Goal: Transaction & Acquisition: Purchase product/service

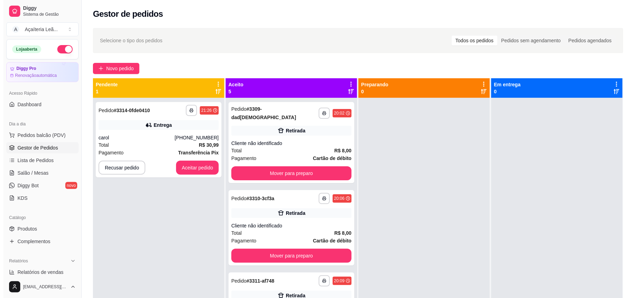
scroll to position [121, 0]
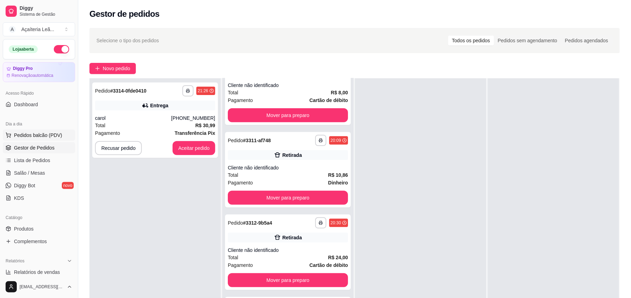
click at [41, 131] on button "Pedidos balcão (PDV)" at bounding box center [39, 135] width 72 height 11
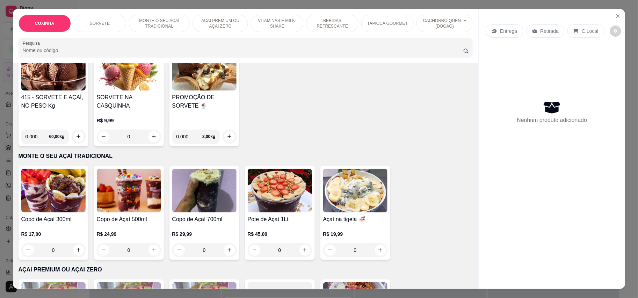
scroll to position [233, 0]
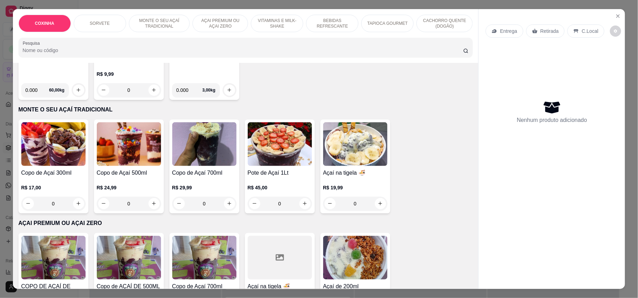
click at [341, 261] on img at bounding box center [355, 258] width 64 height 44
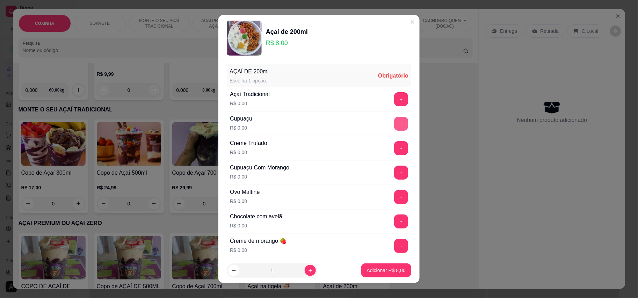
click at [394, 128] on button "+" at bounding box center [401, 124] width 14 height 14
click at [394, 94] on button "+" at bounding box center [401, 99] width 14 height 14
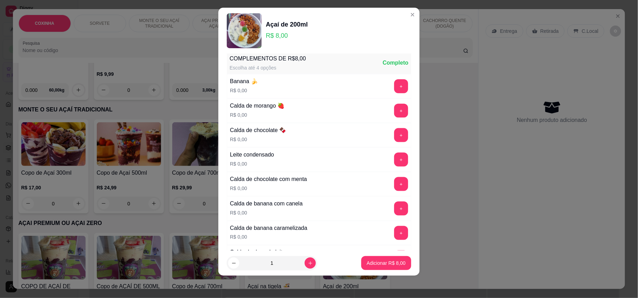
scroll to position [298, 0]
click at [394, 163] on button "+" at bounding box center [401, 159] width 14 height 14
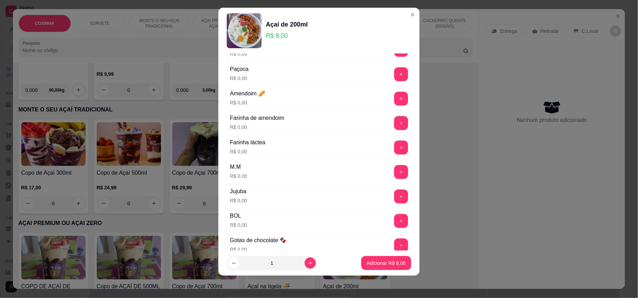
scroll to position [577, 0]
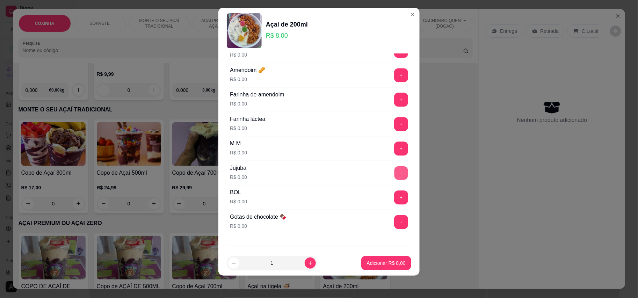
click at [395, 178] on button "+" at bounding box center [402, 173] width 14 height 14
click at [388, 259] on button "Adicionar R$ 8,00" at bounding box center [386, 263] width 50 height 14
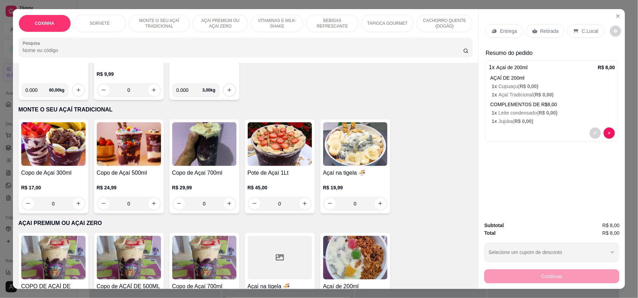
click at [552, 34] on p "Retirada" at bounding box center [550, 31] width 19 height 7
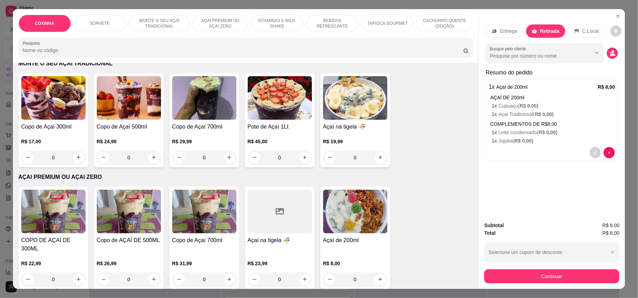
scroll to position [280, 0]
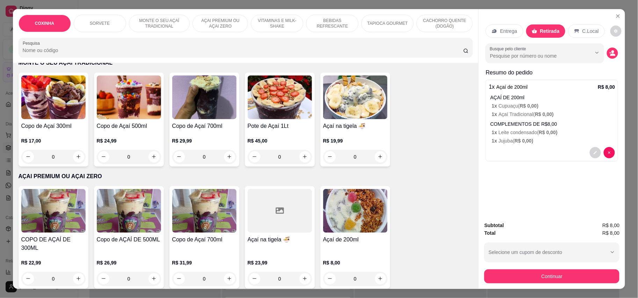
click at [349, 208] on img at bounding box center [355, 211] width 64 height 44
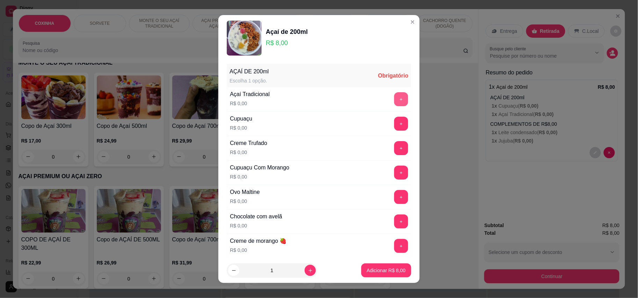
click at [394, 94] on button "+" at bounding box center [401, 99] width 14 height 14
click at [394, 126] on button "+" at bounding box center [401, 124] width 14 height 14
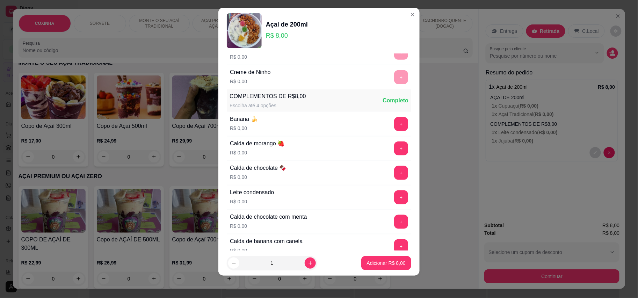
scroll to position [298, 0]
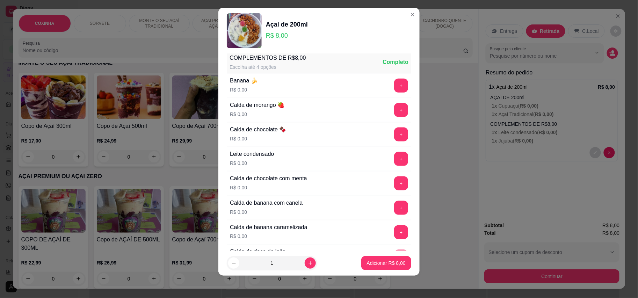
click at [392, 83] on div "+" at bounding box center [402, 86] width 20 height 14
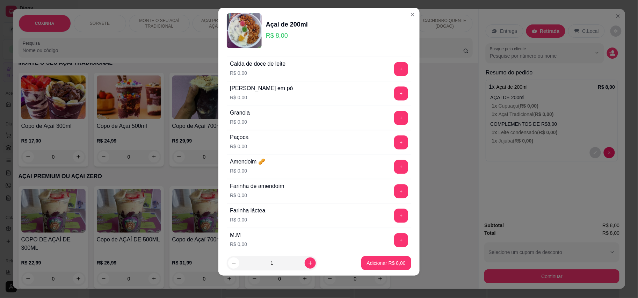
scroll to position [531, 0]
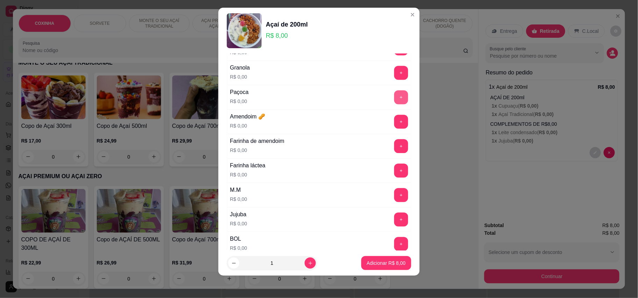
click at [394, 105] on button "+" at bounding box center [401, 98] width 14 height 14
click at [379, 259] on button "Adicionar R$ 8,00" at bounding box center [386, 264] width 49 height 14
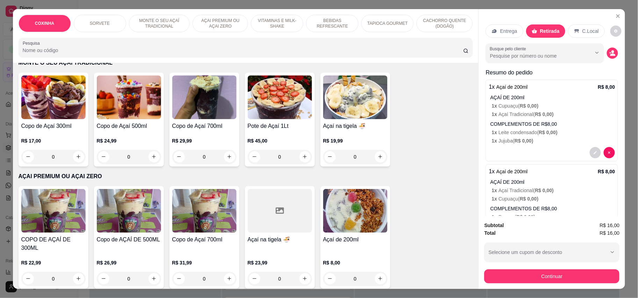
click at [356, 203] on img at bounding box center [355, 211] width 64 height 44
click at [558, 206] on p "COMPLEMENTOS DE R$8,00" at bounding box center [552, 208] width 125 height 7
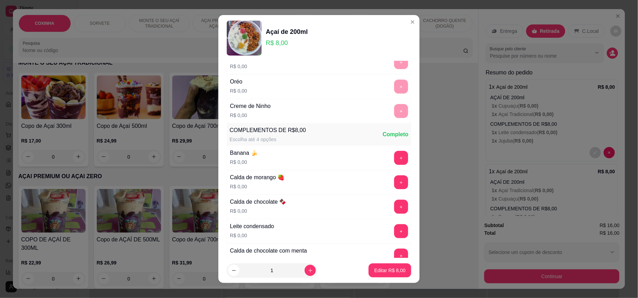
scroll to position [280, 0]
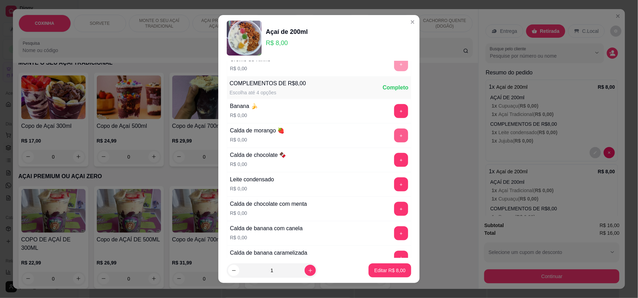
click at [394, 136] on button "+" at bounding box center [401, 136] width 14 height 14
click at [386, 267] on p "Editar R$ 8,00" at bounding box center [390, 270] width 30 height 7
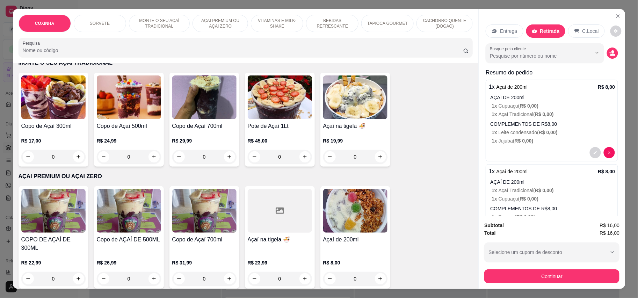
click at [354, 210] on img at bounding box center [355, 211] width 64 height 44
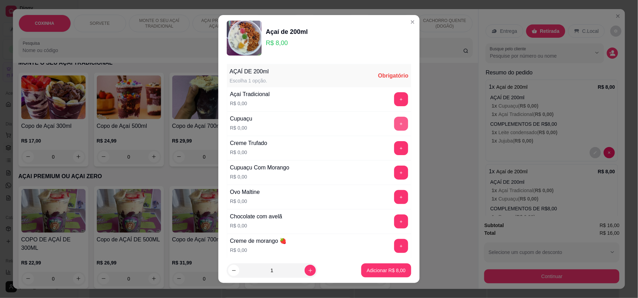
click at [394, 123] on button "+" at bounding box center [401, 124] width 14 height 14
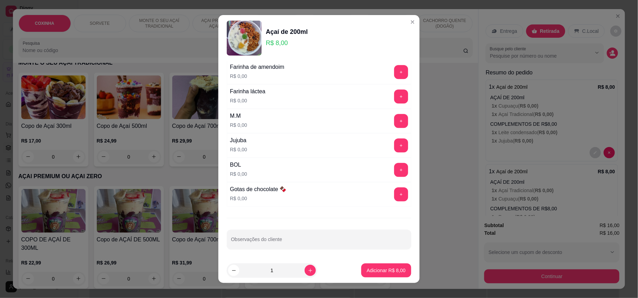
scroll to position [627, 0]
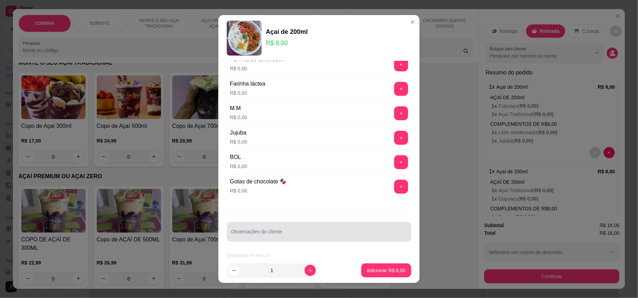
click at [310, 231] on input "Observações do cliente" at bounding box center [319, 234] width 176 height 7
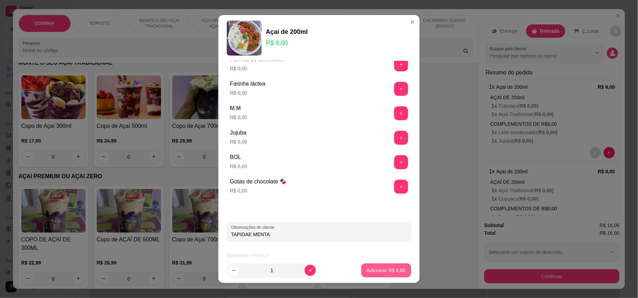
type input "TAPIOAE MENTA"
click at [387, 264] on button "Adicionar R$ 8,00" at bounding box center [386, 271] width 49 height 14
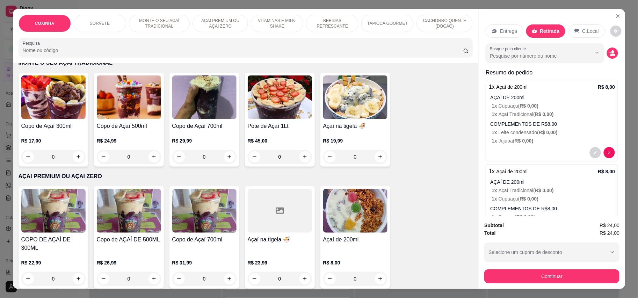
click at [348, 218] on img at bounding box center [355, 211] width 64 height 44
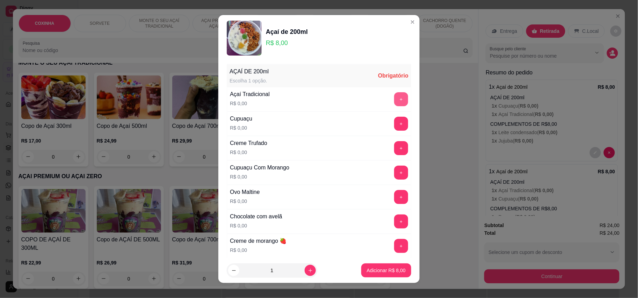
click at [394, 100] on button "+" at bounding box center [401, 99] width 14 height 14
click at [395, 117] on button "+" at bounding box center [402, 124] width 14 height 14
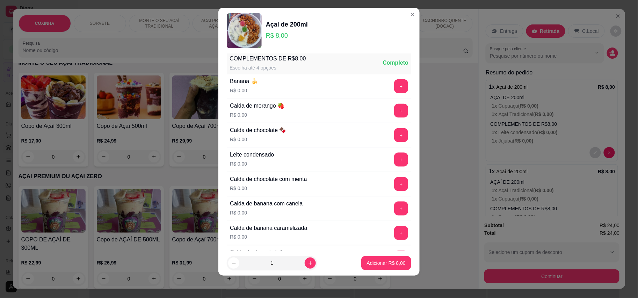
scroll to position [298, 0]
click at [394, 91] on button "+" at bounding box center [401, 86] width 14 height 14
click at [395, 110] on button "+" at bounding box center [402, 110] width 14 height 14
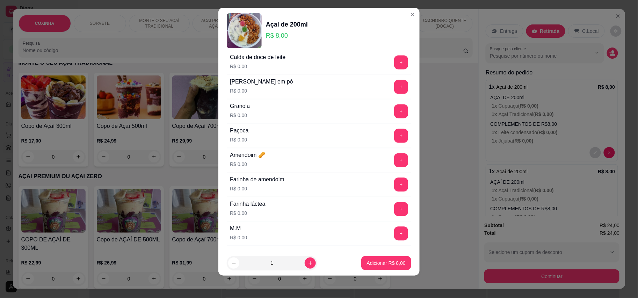
scroll to position [484, 0]
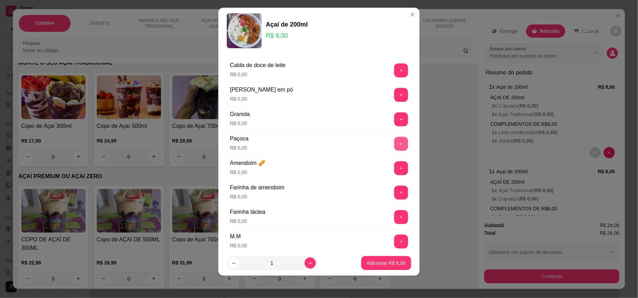
click at [394, 147] on button "+" at bounding box center [401, 144] width 14 height 14
click at [395, 98] on button "+" at bounding box center [402, 95] width 14 height 14
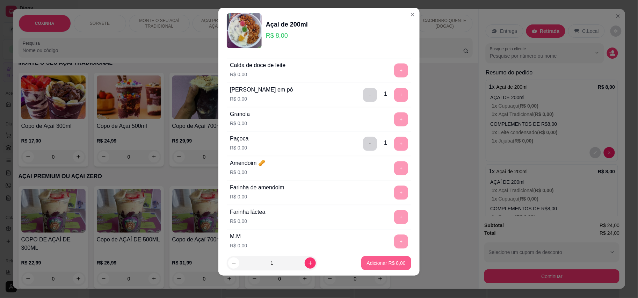
click at [379, 261] on p "Adicionar R$ 8,00" at bounding box center [386, 263] width 39 height 7
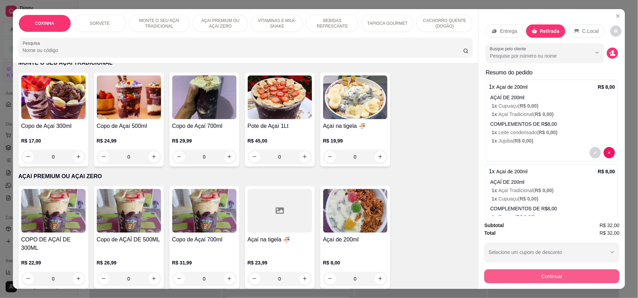
click at [550, 275] on button "Continuar" at bounding box center [552, 277] width 135 height 14
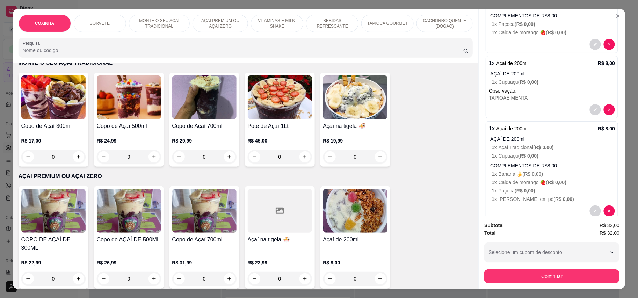
scroll to position [214, 0]
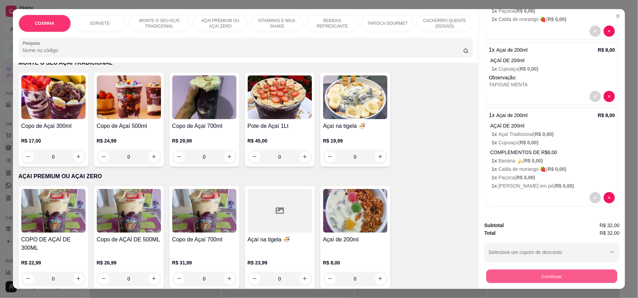
click at [551, 279] on button "Continuar" at bounding box center [552, 277] width 131 height 14
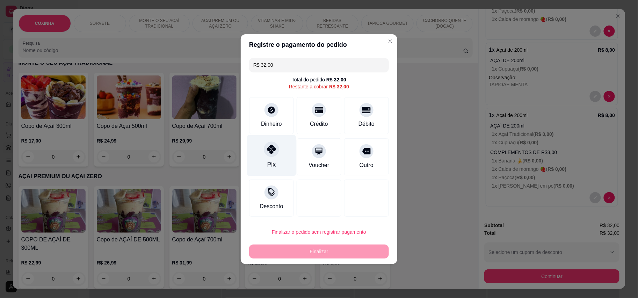
click at [270, 157] on div at bounding box center [271, 149] width 15 height 15
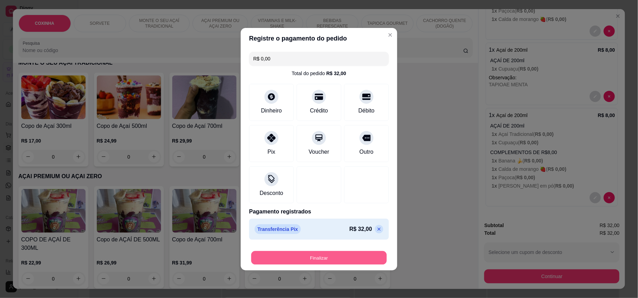
click at [319, 252] on button "Finalizar" at bounding box center [319, 258] width 136 height 14
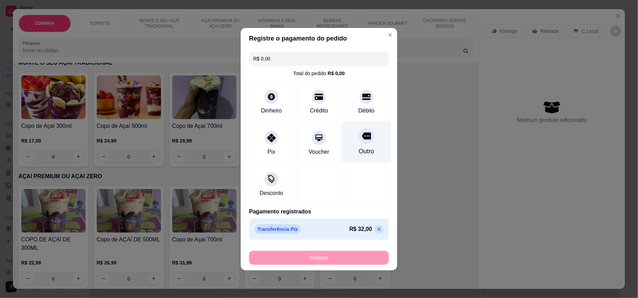
type input "-R$ 32,00"
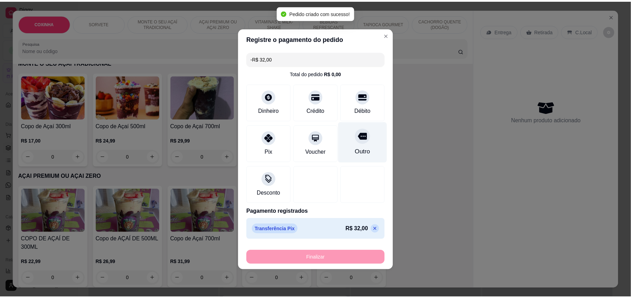
scroll to position [0, 0]
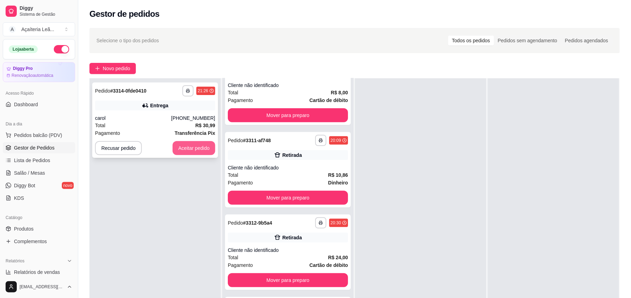
click at [177, 147] on button "Aceitar pedido" at bounding box center [194, 148] width 43 height 14
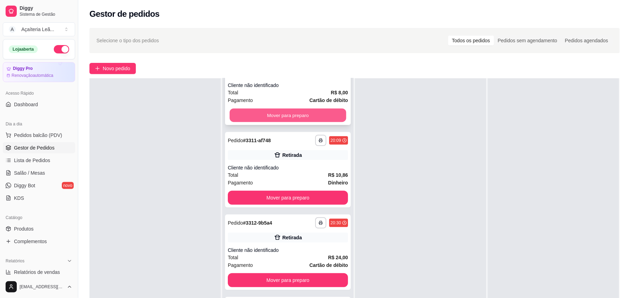
click at [313, 109] on button "Mover para preparo" at bounding box center [288, 116] width 117 height 14
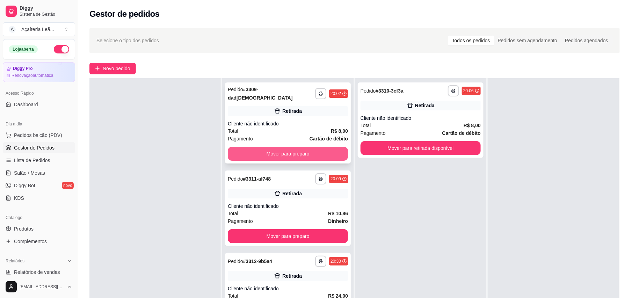
click at [310, 147] on button "Mover para preparo" at bounding box center [288, 154] width 120 height 14
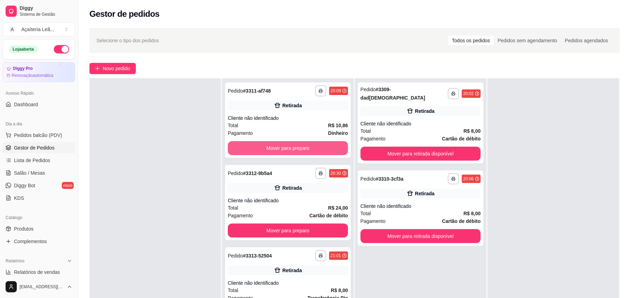
click at [310, 146] on button "Mover para preparo" at bounding box center [288, 148] width 120 height 14
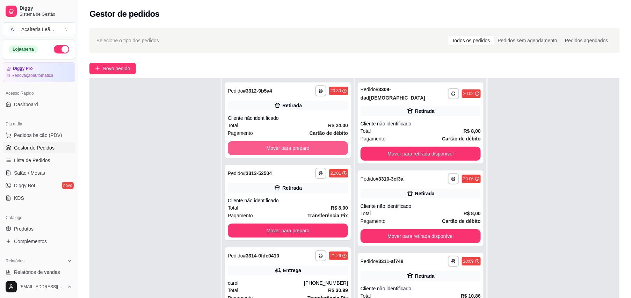
click at [310, 146] on button "Mover para preparo" at bounding box center [288, 148] width 120 height 14
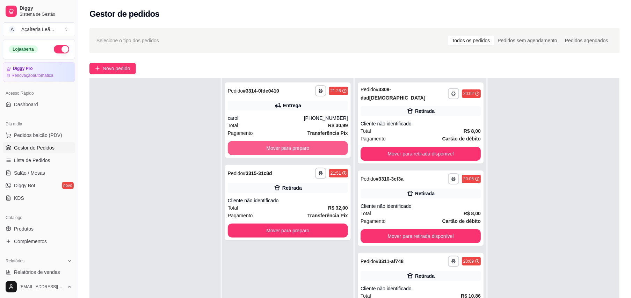
click at [310, 146] on button "Mover para preparo" at bounding box center [288, 148] width 120 height 14
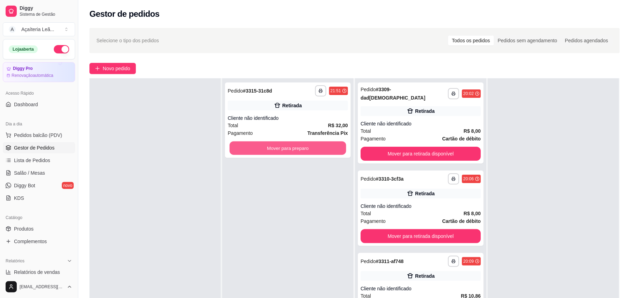
click at [310, 146] on button "Mover para preparo" at bounding box center [288, 149] width 117 height 14
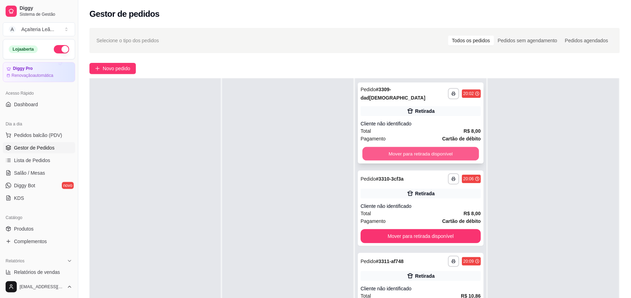
click at [414, 151] on button "Mover para retirada disponível" at bounding box center [421, 154] width 117 height 14
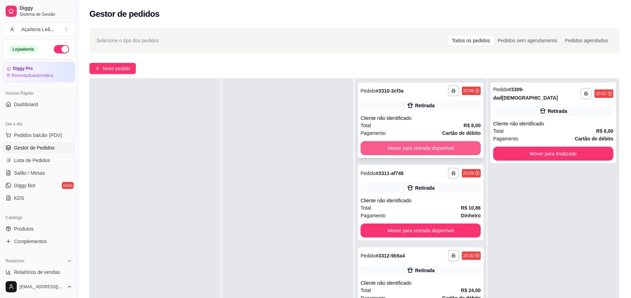
click at [415, 149] on button "Mover para retirada disponível" at bounding box center [421, 148] width 120 height 14
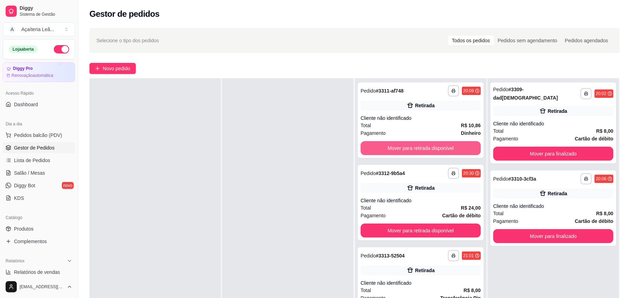
click at [415, 149] on button "Mover para retirada disponível" at bounding box center [421, 148] width 120 height 14
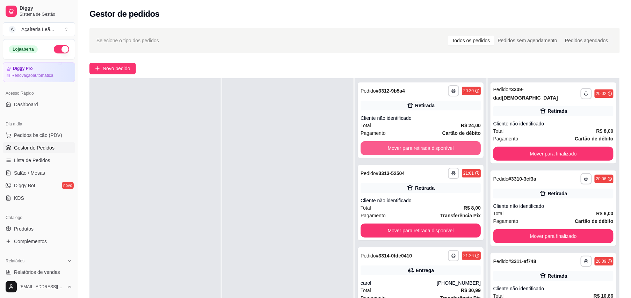
click at [415, 149] on button "Mover para retirada disponível" at bounding box center [421, 148] width 120 height 14
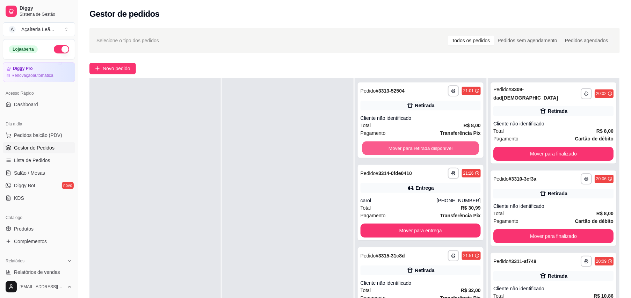
click at [415, 149] on button "Mover para retirada disponível" at bounding box center [421, 149] width 117 height 14
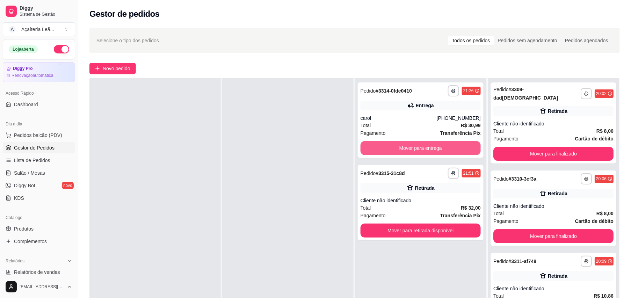
click at [415, 149] on button "Mover para entrega" at bounding box center [421, 148] width 120 height 14
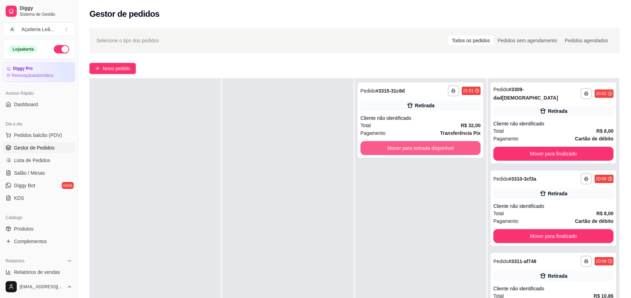
click at [415, 149] on button "Mover para retirada disponível" at bounding box center [421, 148] width 120 height 14
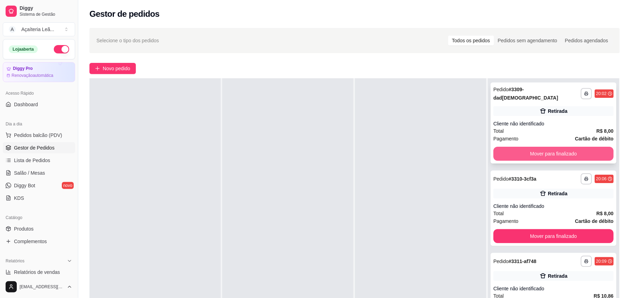
click at [549, 151] on button "Mover para finalizado" at bounding box center [554, 154] width 120 height 14
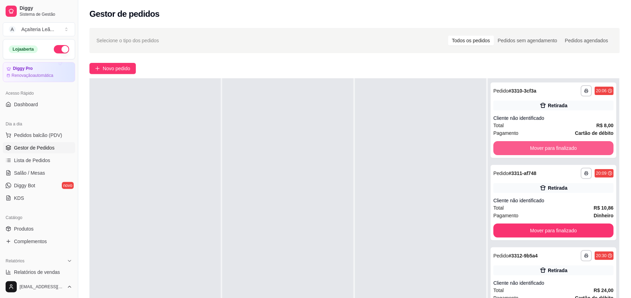
click at [549, 151] on button "Mover para finalizado" at bounding box center [554, 148] width 120 height 14
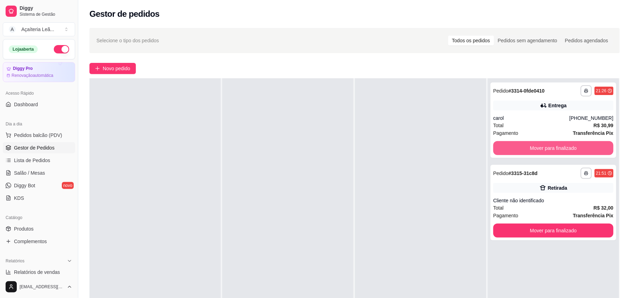
click at [549, 151] on button "Mover para finalizado" at bounding box center [554, 148] width 120 height 14
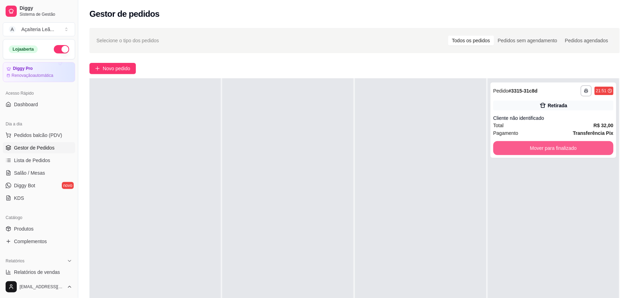
click at [549, 151] on button "Mover para finalizado" at bounding box center [554, 148] width 120 height 14
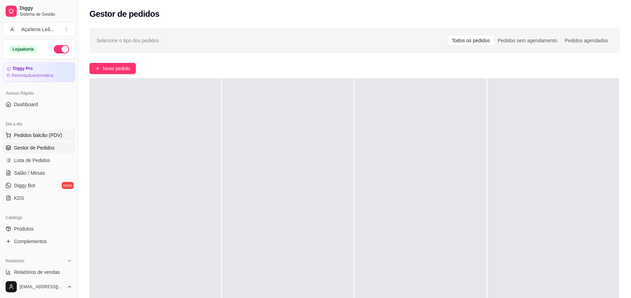
click at [51, 136] on span "Pedidos balcão (PDV)" at bounding box center [38, 135] width 48 height 7
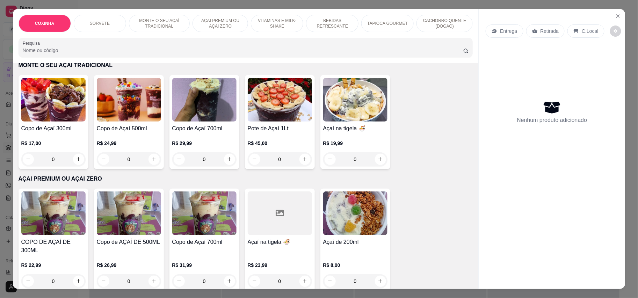
scroll to position [233, 0]
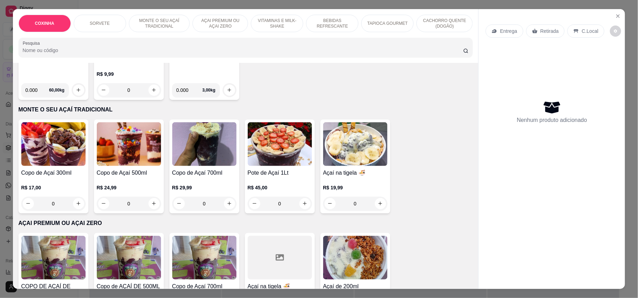
click at [76, 153] on img at bounding box center [53, 144] width 64 height 44
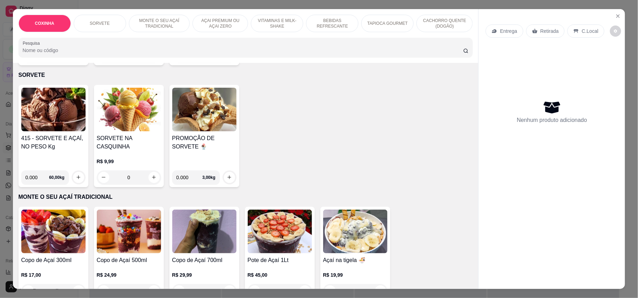
scroll to position [140, 0]
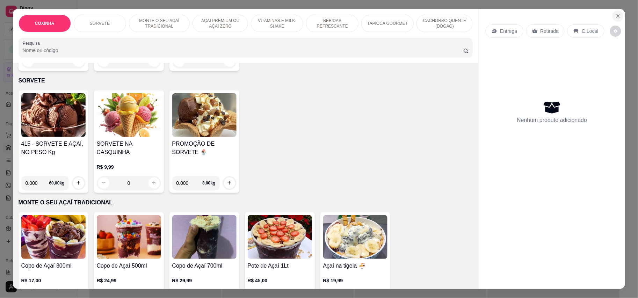
click at [613, 13] on button "Close" at bounding box center [618, 15] width 11 height 11
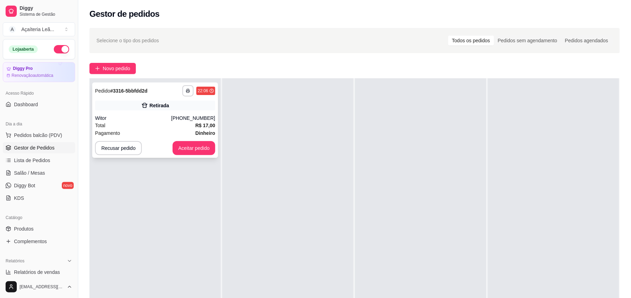
click at [195, 129] on span "R$ 17,00" at bounding box center [205, 126] width 20 height 8
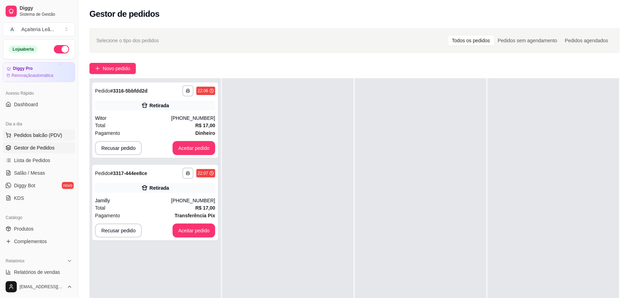
click at [49, 138] on span "Pedidos balcão (PDV)" at bounding box center [38, 135] width 48 height 7
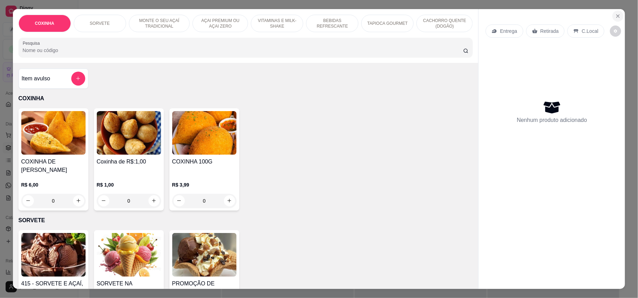
click at [617, 15] on icon "Close" at bounding box center [618, 16] width 3 height 3
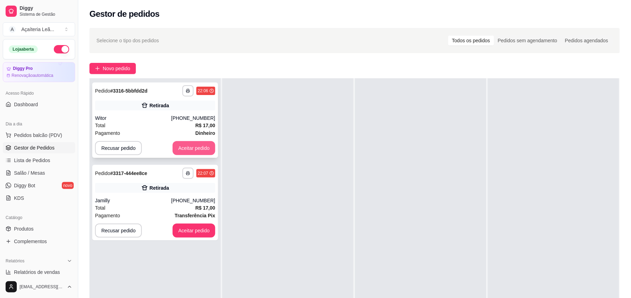
click at [185, 144] on button "Aceitar pedido" at bounding box center [194, 148] width 43 height 14
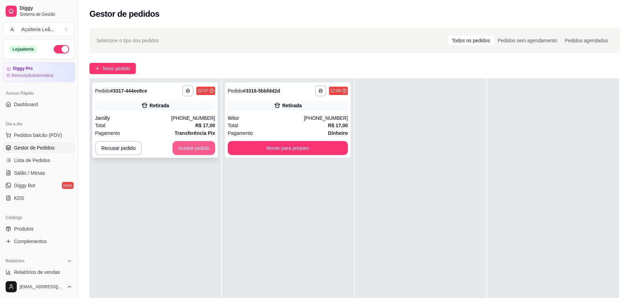
click at [201, 147] on button "Aceitar pedido" at bounding box center [194, 148] width 43 height 14
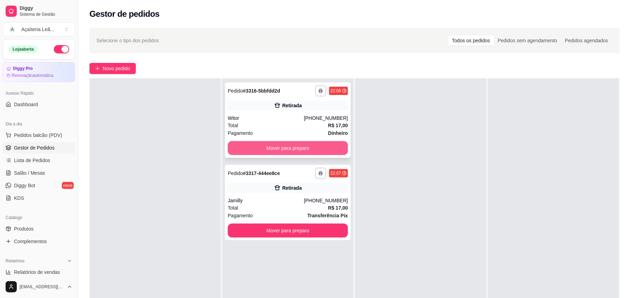
click at [279, 149] on button "Mover para preparo" at bounding box center [288, 148] width 120 height 14
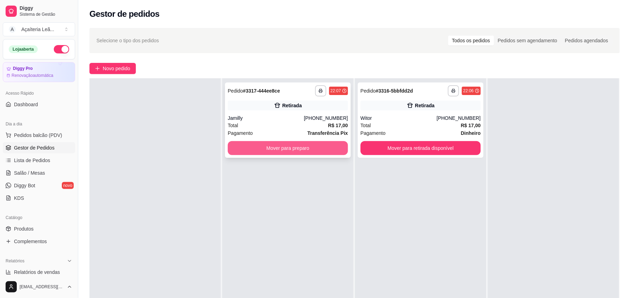
click at [319, 142] on button "Mover para preparo" at bounding box center [288, 148] width 120 height 14
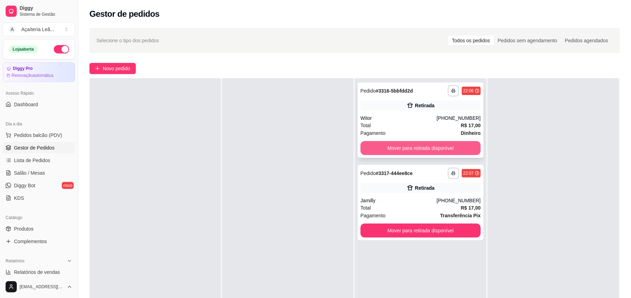
click at [401, 147] on button "Mover para retirada disponível" at bounding box center [421, 148] width 120 height 14
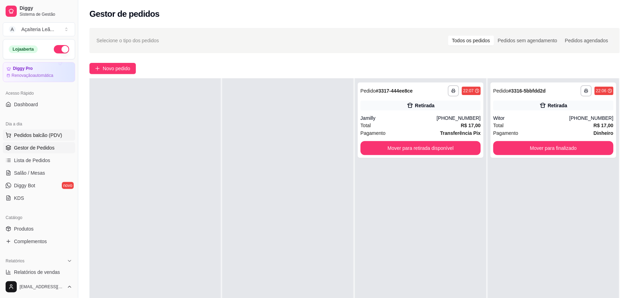
click at [49, 136] on span "Pedidos balcão (PDV)" at bounding box center [38, 135] width 48 height 7
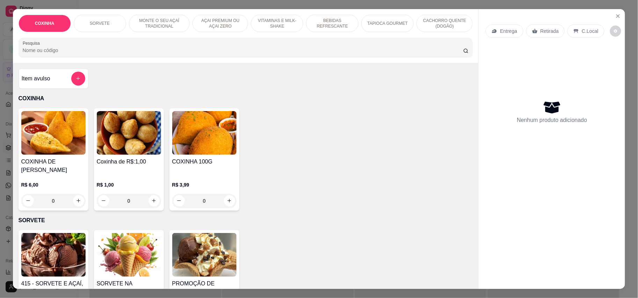
scroll to position [233, 0]
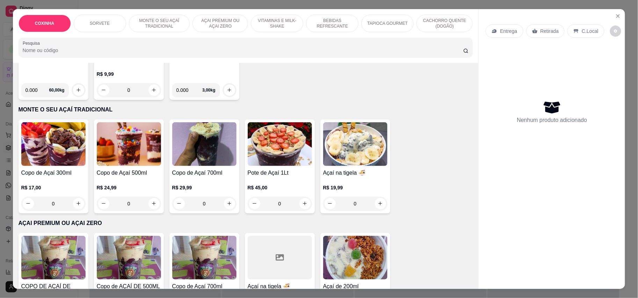
click at [349, 233] on div "Açaí de 200ml R$ 8,00 0" at bounding box center [356, 284] width 70 height 102
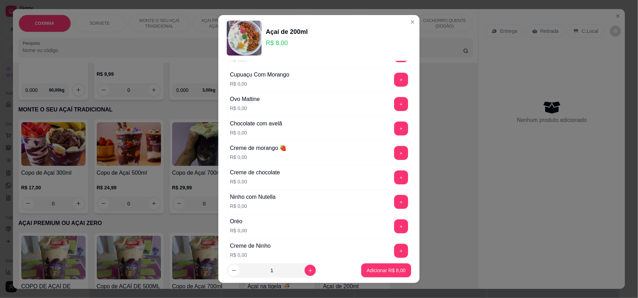
scroll to position [0, 0]
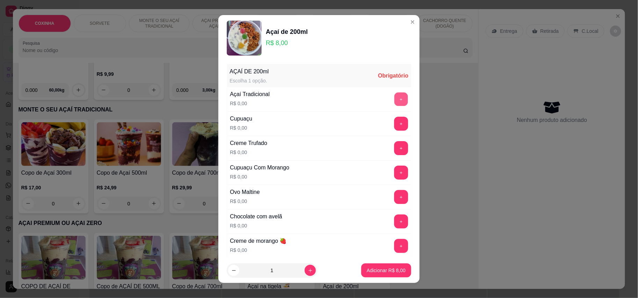
click at [395, 97] on button "+" at bounding box center [402, 99] width 14 height 14
click at [395, 122] on button "+" at bounding box center [402, 124] width 14 height 14
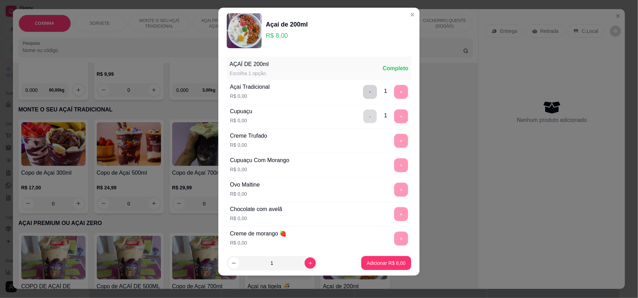
click at [364, 118] on button "-" at bounding box center [371, 116] width 14 height 14
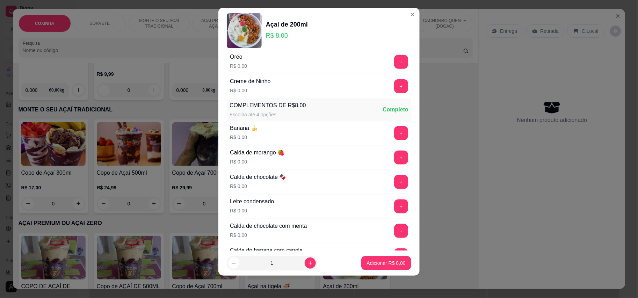
scroll to position [254, 0]
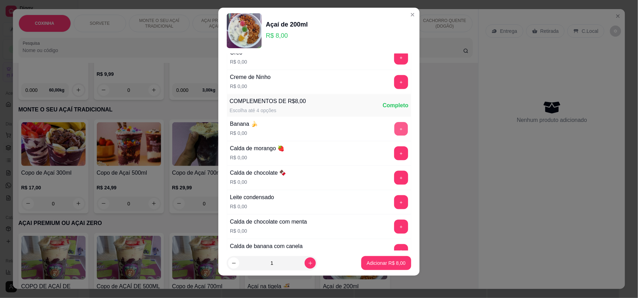
click at [395, 129] on button "+" at bounding box center [402, 129] width 14 height 14
click at [394, 184] on button "+" at bounding box center [401, 178] width 14 height 14
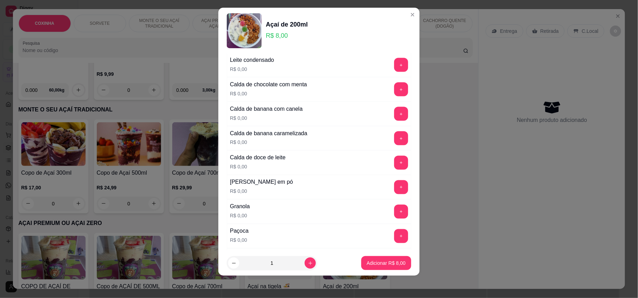
scroll to position [441, 0]
click at [394, 145] on button "+" at bounding box center [401, 138] width 14 height 14
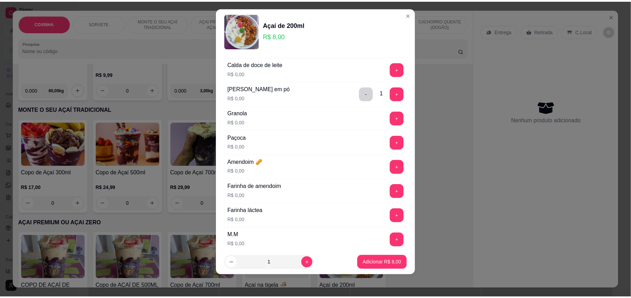
scroll to position [581, 0]
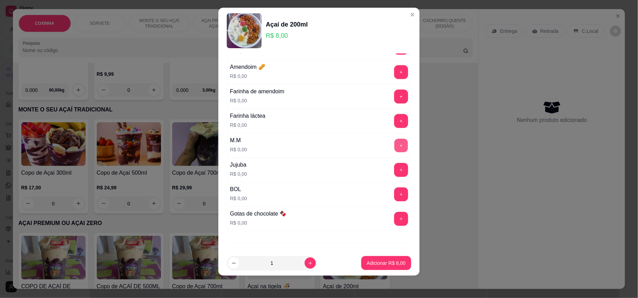
click at [395, 148] on button "+" at bounding box center [402, 145] width 14 height 14
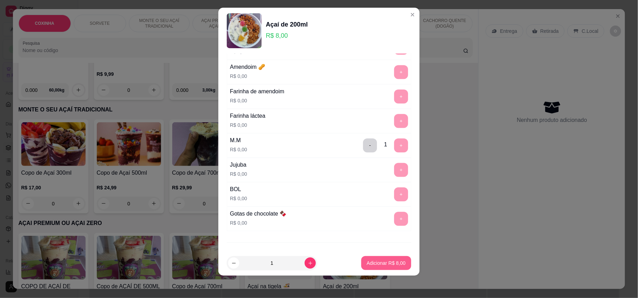
click at [383, 265] on p "Adicionar R$ 8,00" at bounding box center [386, 263] width 39 height 7
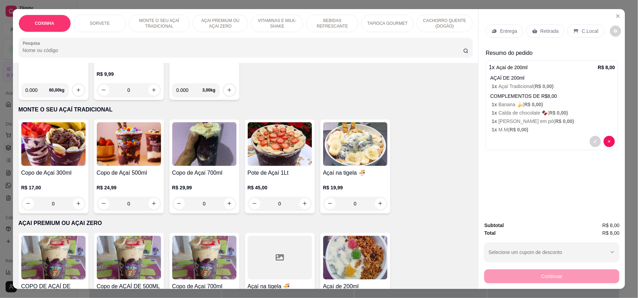
click at [546, 31] on p "Retirada" at bounding box center [550, 31] width 19 height 7
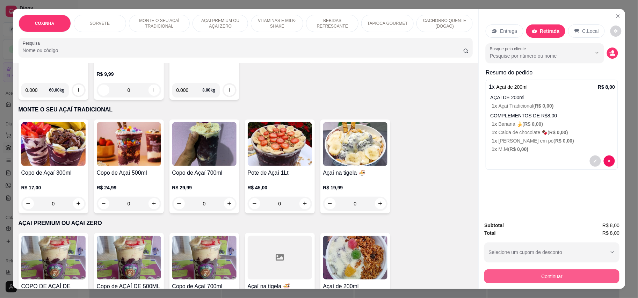
click at [547, 273] on button "Continuar" at bounding box center [552, 277] width 135 height 14
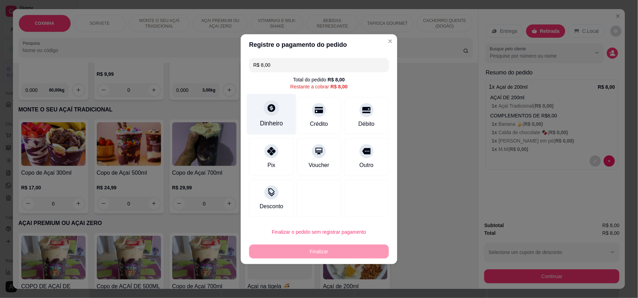
click at [280, 119] on div "Dinheiro" at bounding box center [271, 123] width 23 height 9
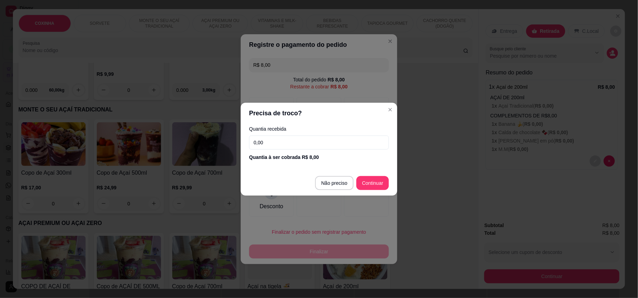
click at [318, 143] on input "0,00" at bounding box center [319, 143] width 140 height 14
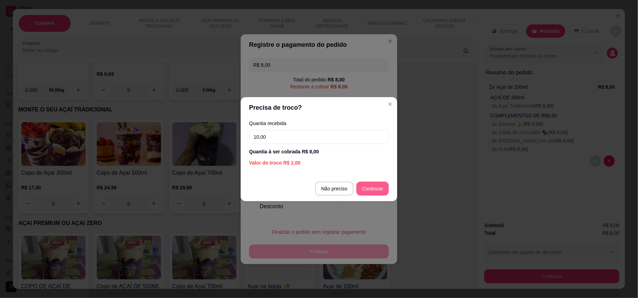
type input "10,00"
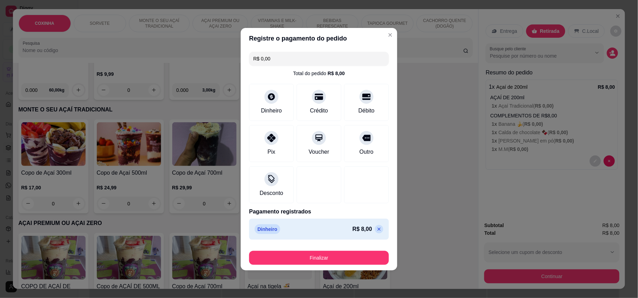
click at [340, 251] on div "Finalizar" at bounding box center [319, 256] width 140 height 17
click at [340, 255] on button "Finalizar" at bounding box center [319, 258] width 140 height 14
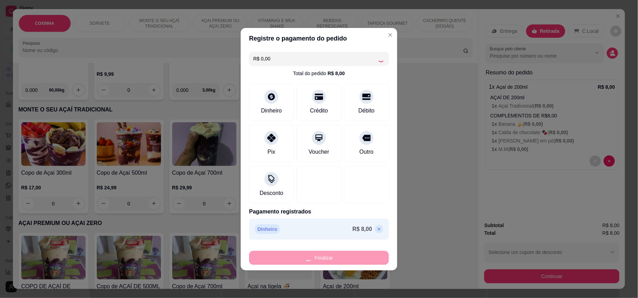
type input "-R$ 8,00"
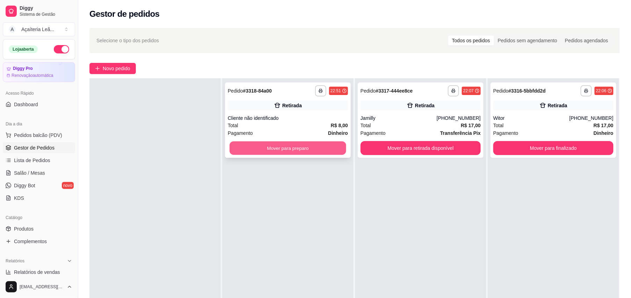
click at [333, 152] on button "Mover para preparo" at bounding box center [288, 149] width 117 height 14
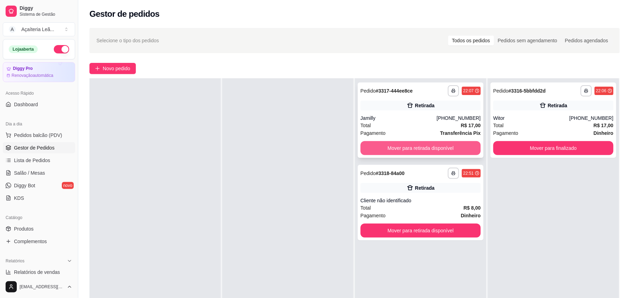
click at [434, 151] on button "Mover para retirada disponível" at bounding box center [421, 148] width 120 height 14
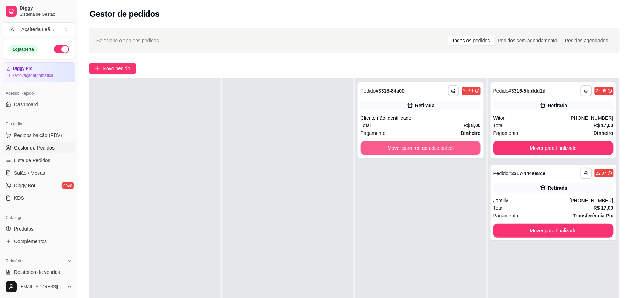
click at [434, 151] on button "Mover para retirada disponível" at bounding box center [421, 148] width 120 height 14
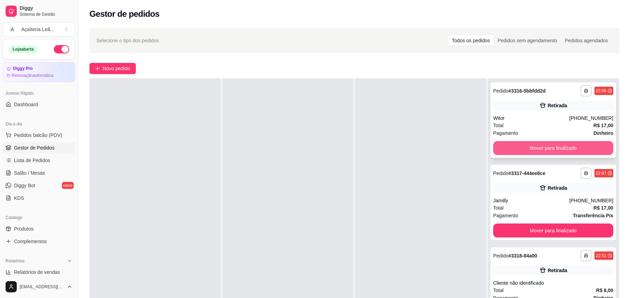
click at [560, 155] on button "Mover para finalizado" at bounding box center [554, 148] width 120 height 14
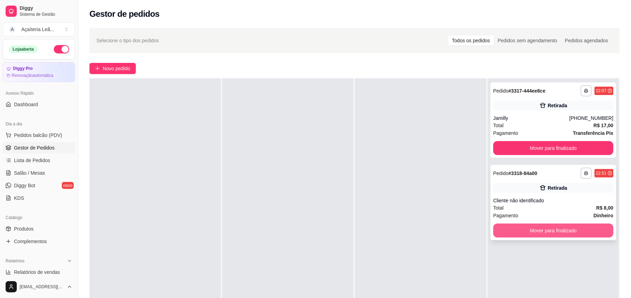
click at [562, 228] on button "Mover para finalizado" at bounding box center [554, 231] width 120 height 14
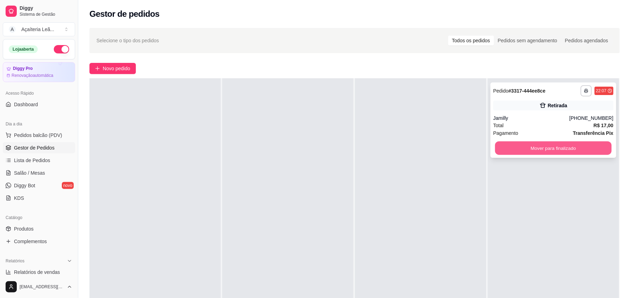
click at [593, 150] on button "Mover para finalizado" at bounding box center [553, 149] width 117 height 14
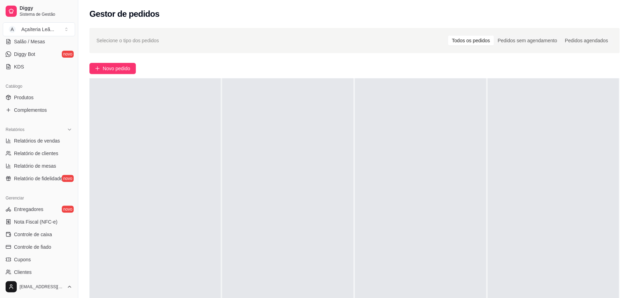
scroll to position [140, 0]
